Goal: Contribute content

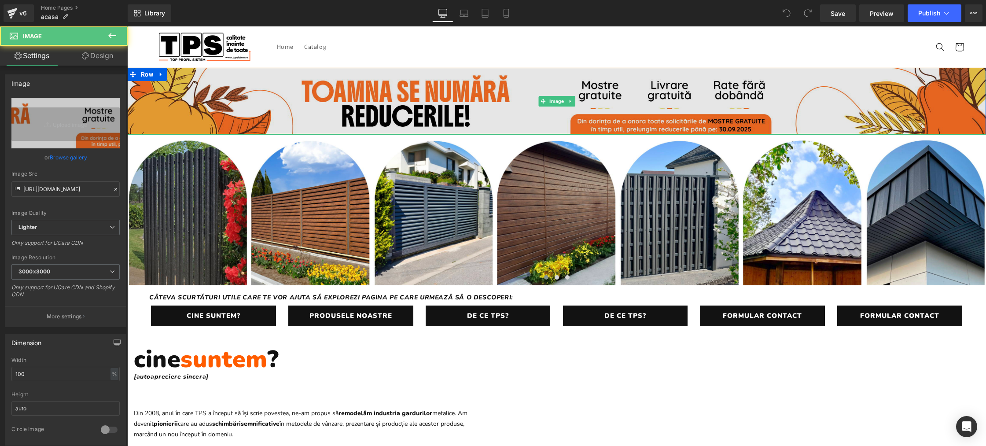
click at [344, 100] on img at bounding box center [556, 101] width 859 height 67
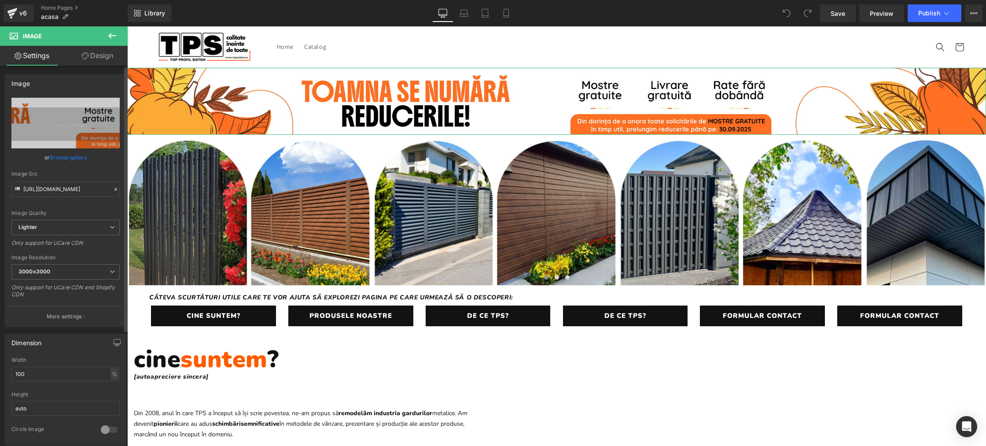
click at [55, 159] on link "Browse gallery" at bounding box center [68, 157] width 37 height 15
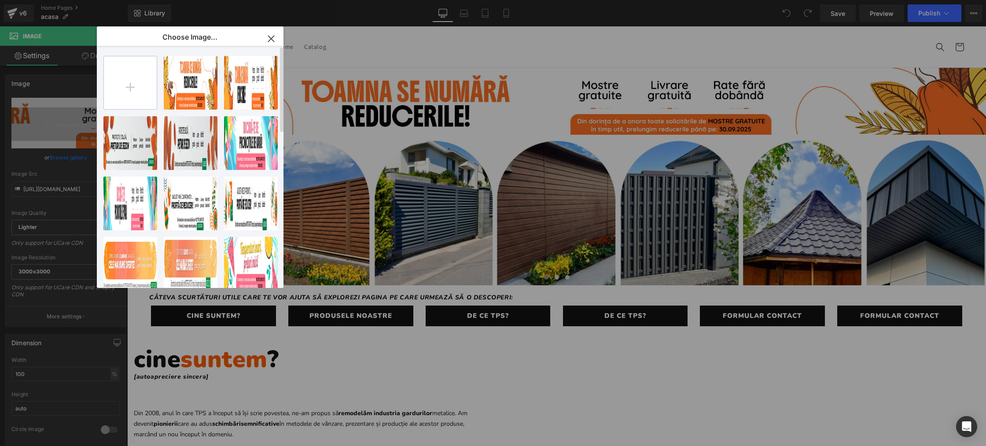
click at [136, 89] on input "file" at bounding box center [130, 82] width 53 height 53
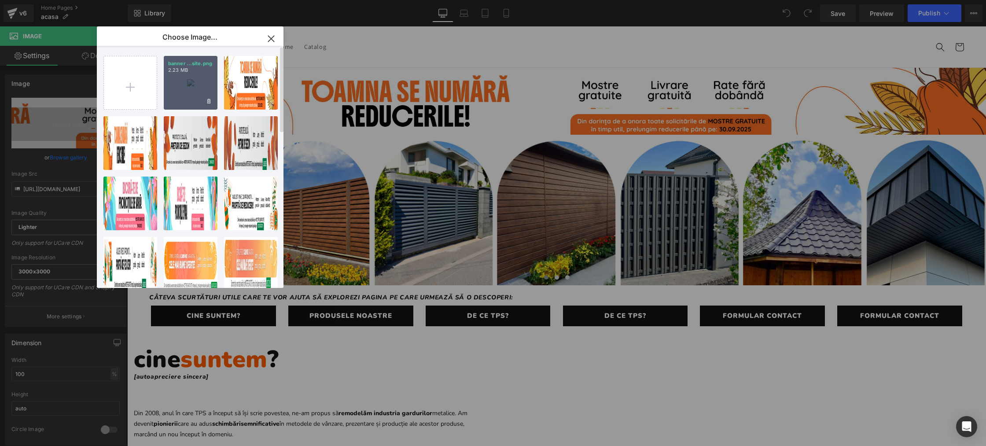
click at [179, 79] on div "banner ...site.png 2.23 MB" at bounding box center [191, 83] width 54 height 54
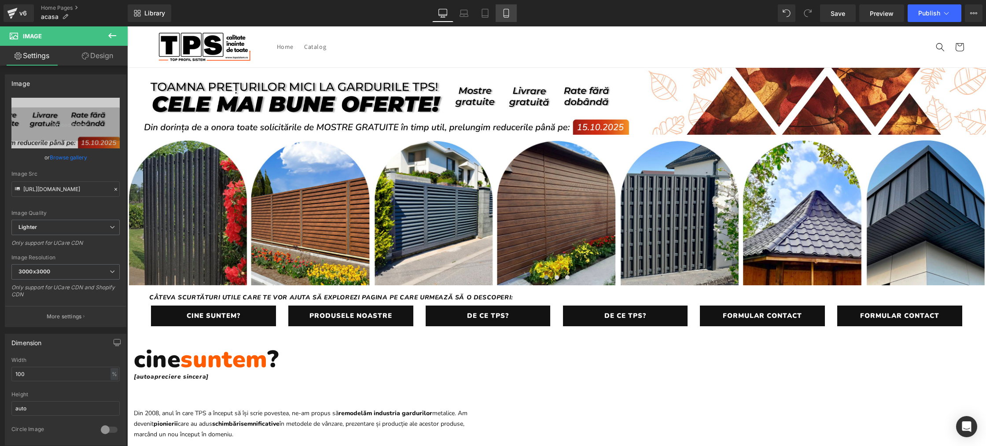
click at [510, 15] on icon at bounding box center [506, 13] width 9 height 9
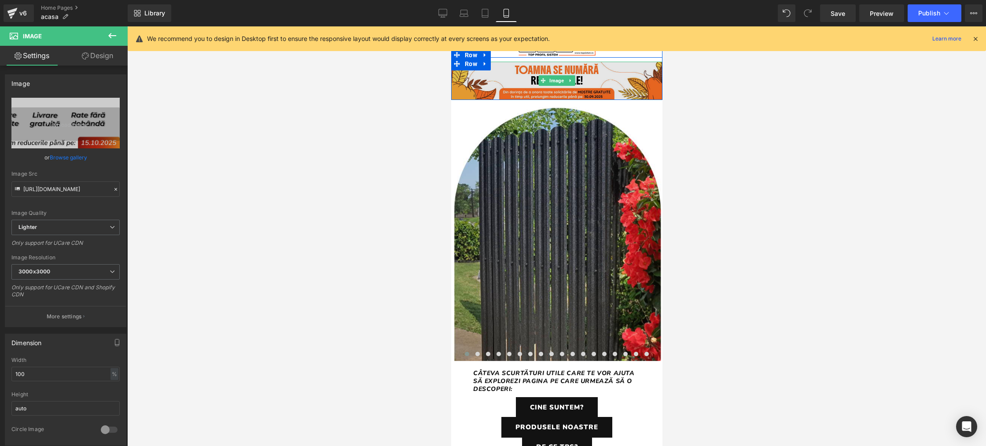
click at [536, 81] on img at bounding box center [556, 81] width 211 height 38
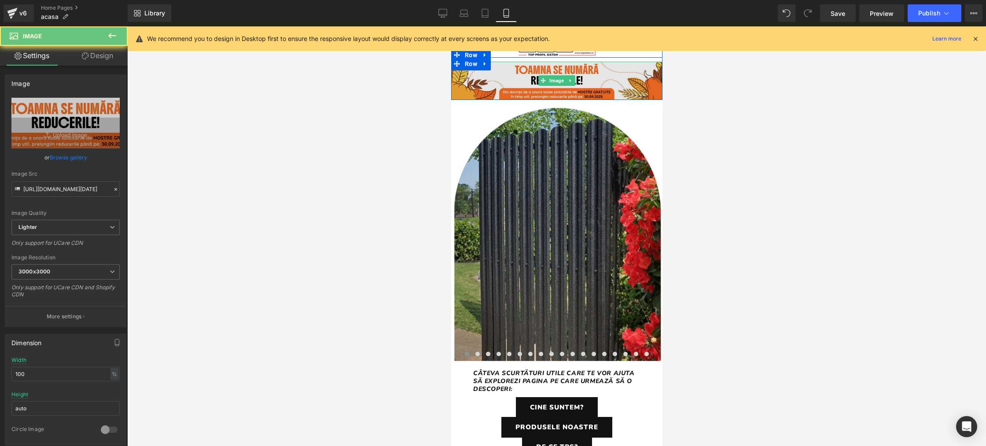
click at [518, 85] on img at bounding box center [556, 81] width 211 height 38
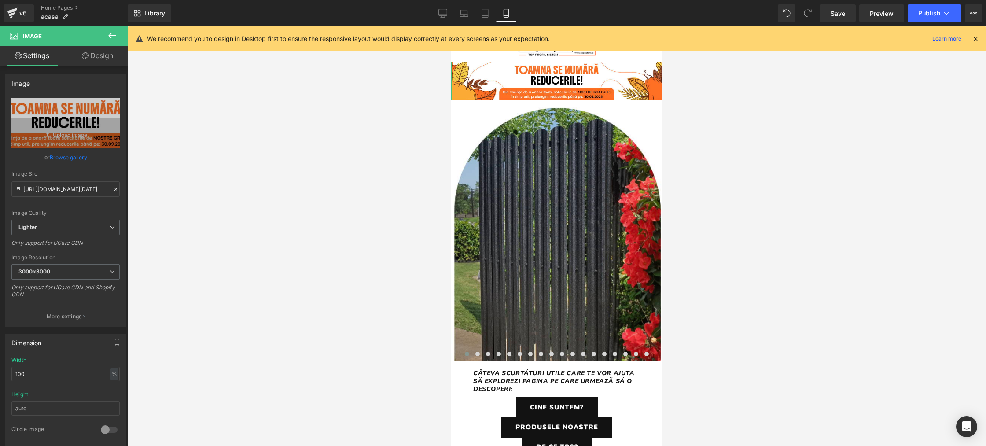
drag, startPoint x: 63, startPoint y: 158, endPoint x: 74, endPoint y: 155, distance: 11.7
click at [62, 158] on link "Browse gallery" at bounding box center [68, 157] width 37 height 15
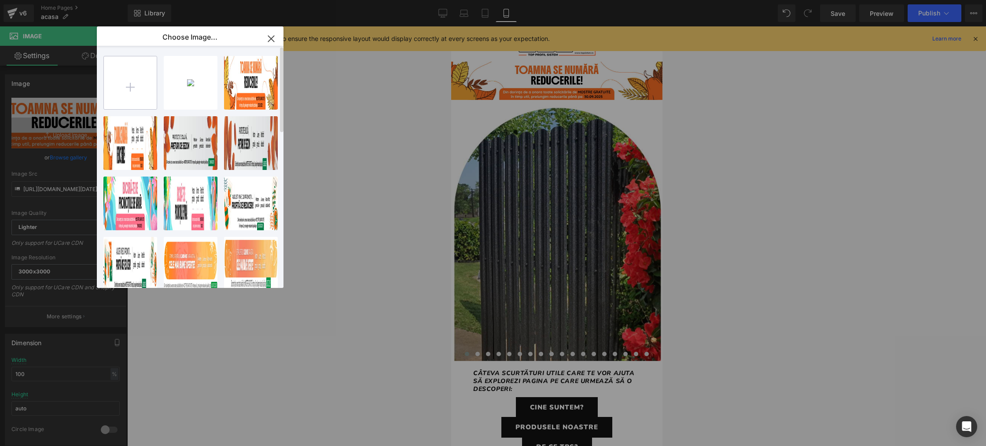
click at [148, 87] on input "file" at bounding box center [130, 82] width 53 height 53
type input "C:\fakepath\mobile banner.png"
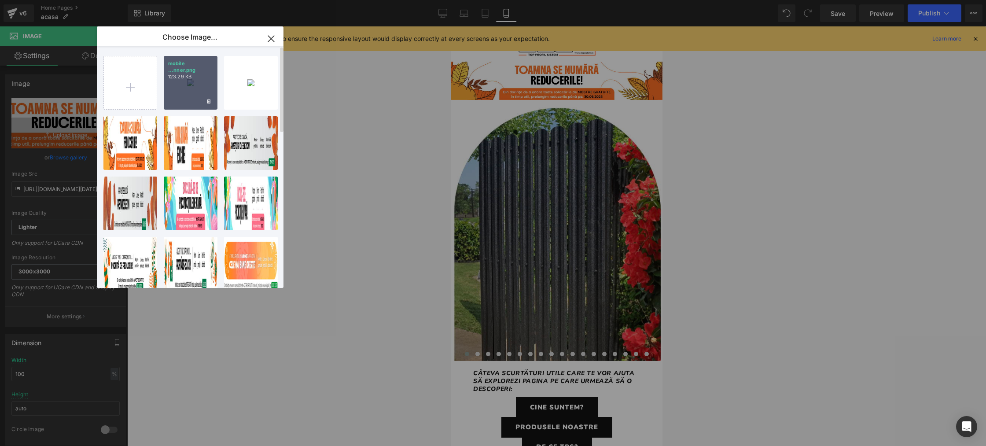
click at [190, 75] on div "mobile ...nner.png 123.29 KB" at bounding box center [191, 83] width 54 height 54
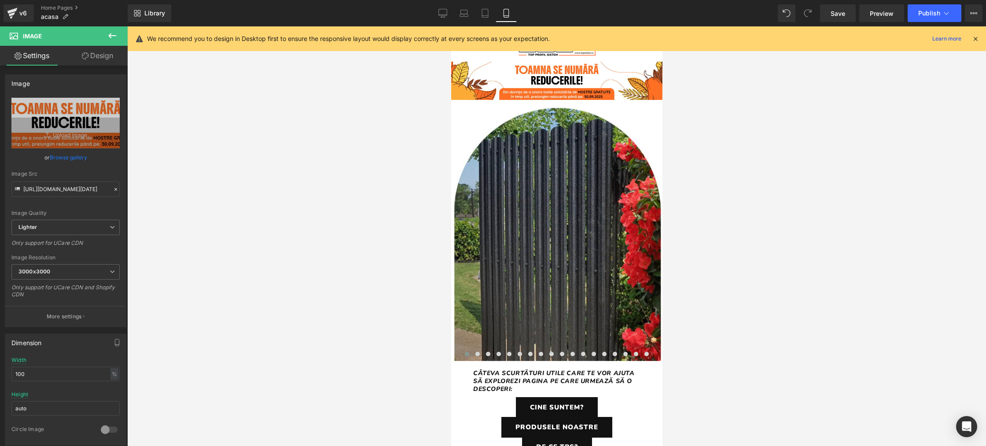
click at [974, 39] on icon at bounding box center [976, 39] width 8 height 8
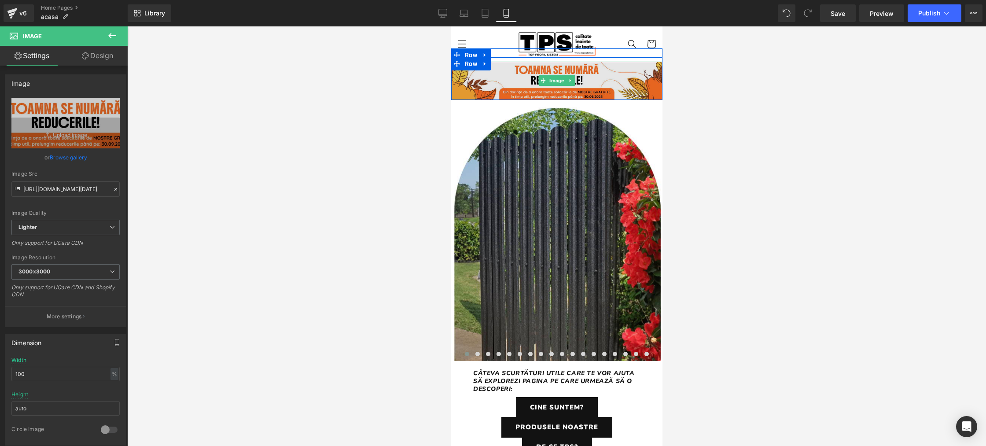
click at [601, 73] on img at bounding box center [556, 81] width 211 height 38
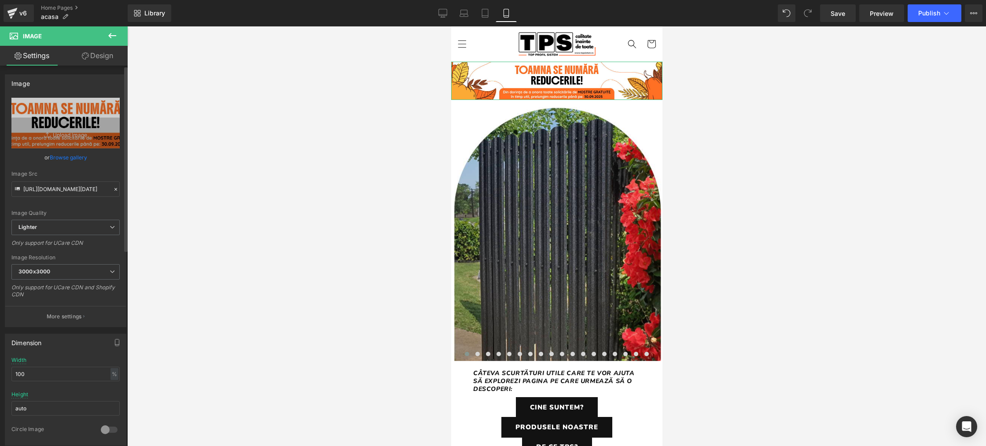
click at [69, 158] on link "Browse gallery" at bounding box center [68, 157] width 37 height 15
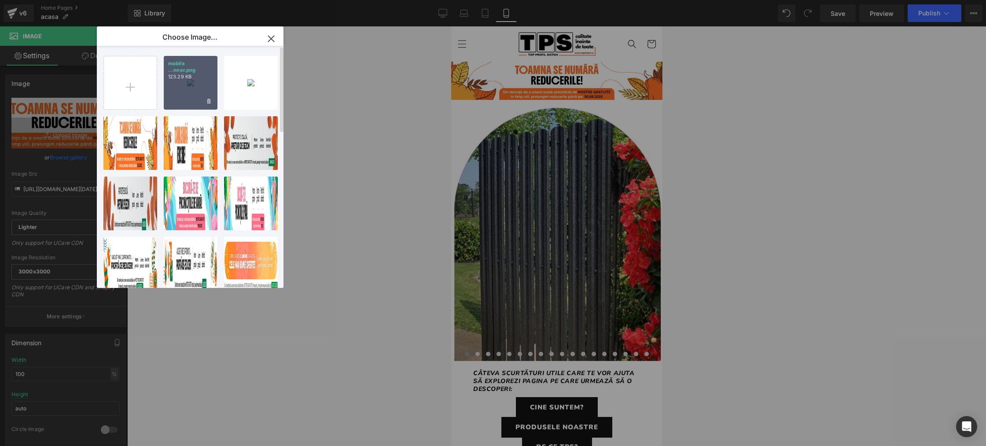
click at [195, 93] on div "mobile ...nner.png 123.29 KB" at bounding box center [191, 83] width 54 height 54
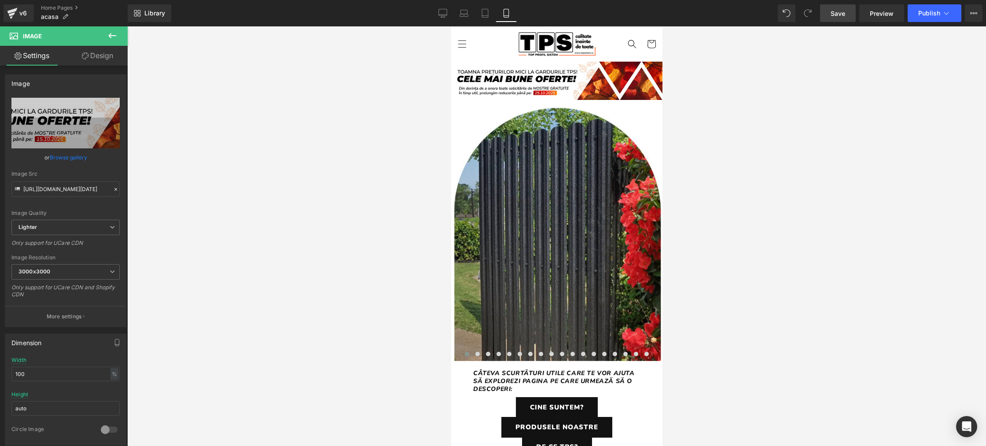
click at [845, 14] on span "Save" at bounding box center [838, 13] width 15 height 9
click at [447, 14] on icon at bounding box center [443, 12] width 8 height 7
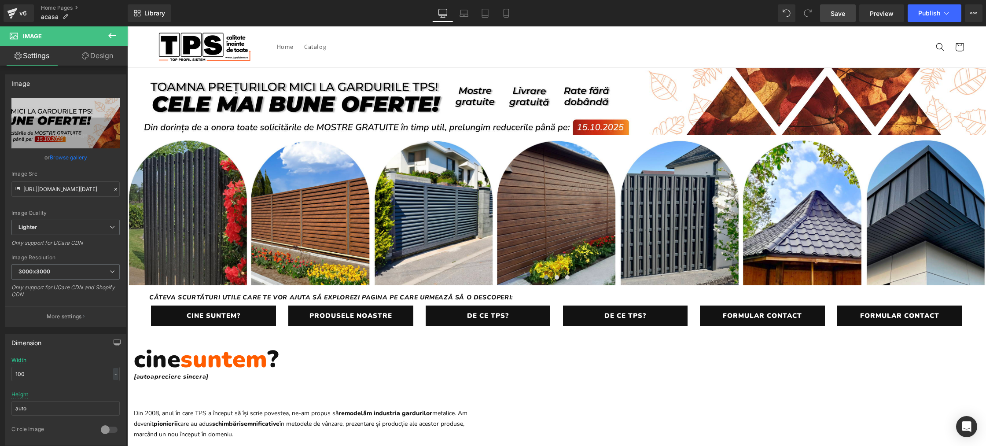
click at [836, 15] on span "Save" at bounding box center [838, 13] width 15 height 9
click at [840, 14] on span "Save" at bounding box center [838, 13] width 15 height 9
click at [927, 14] on span "Publish" at bounding box center [929, 13] width 22 height 7
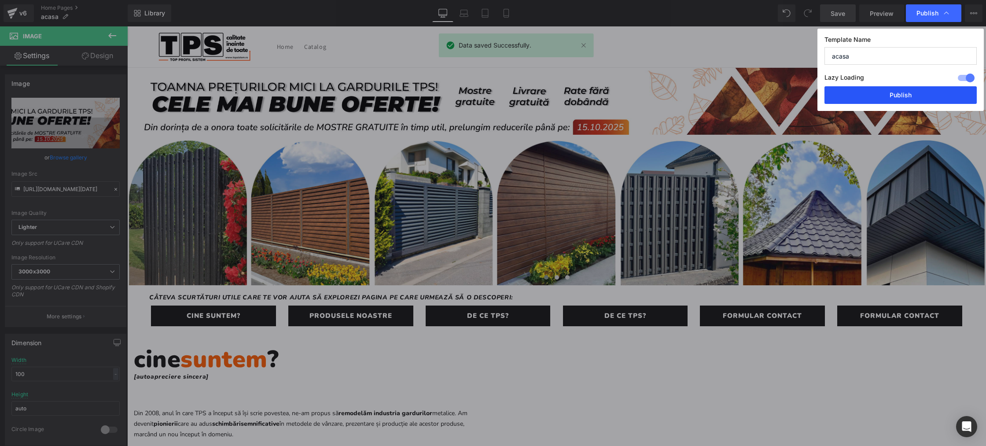
click at [910, 93] on button "Publish" at bounding box center [901, 95] width 152 height 18
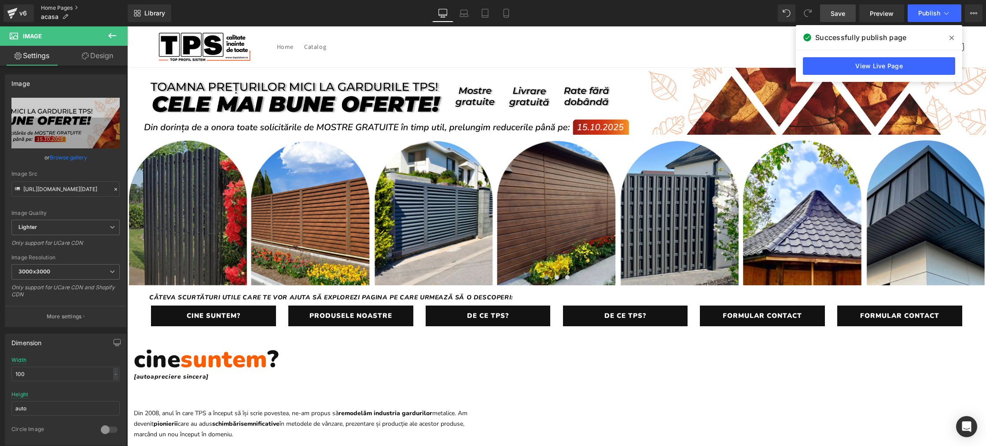
click at [48, 7] on link "Home Pages" at bounding box center [84, 7] width 87 height 7
